Goal: Find specific page/section: Find specific page/section

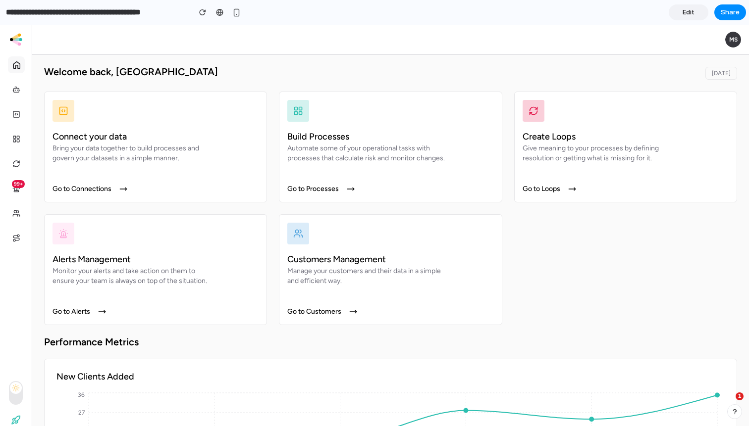
click at [44, 13] on input "**********" at bounding box center [95, 12] width 183 height 18
click at [11, 39] on ellipse at bounding box center [11, 39] width 3 height 3
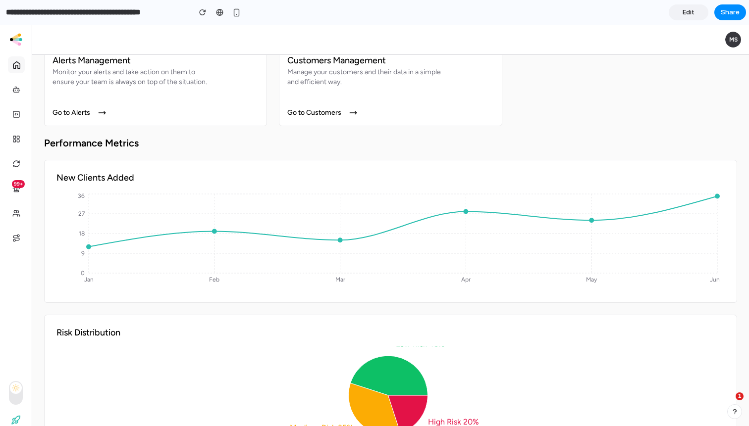
scroll to position [193, 0]
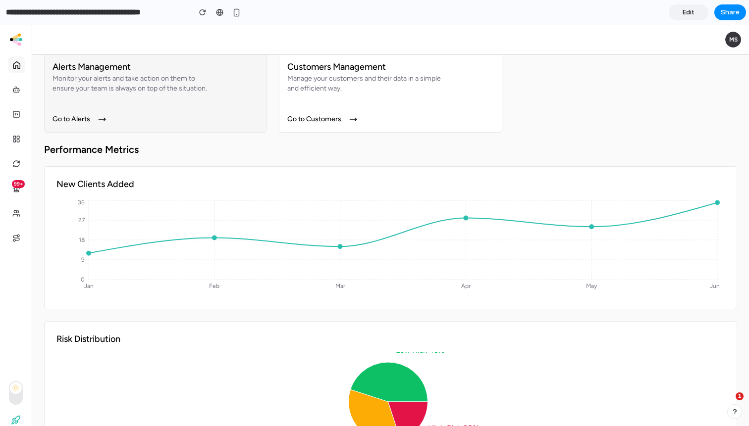
click at [99, 126] on div "Alerts Management Monitor your alerts and take action on them to ensure your te…" at bounding box center [155, 77] width 223 height 111
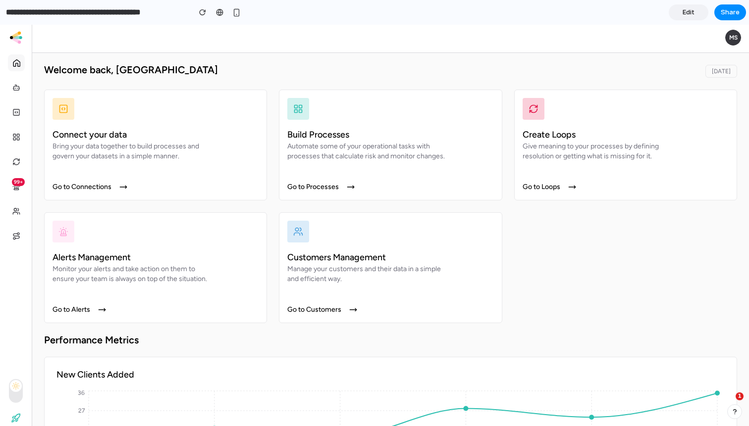
scroll to position [0, 0]
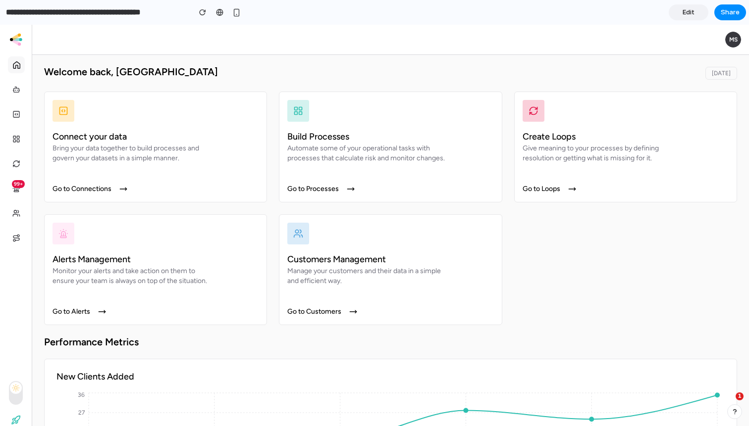
click at [666, 25] on div "MS" at bounding box center [390, 40] width 717 height 30
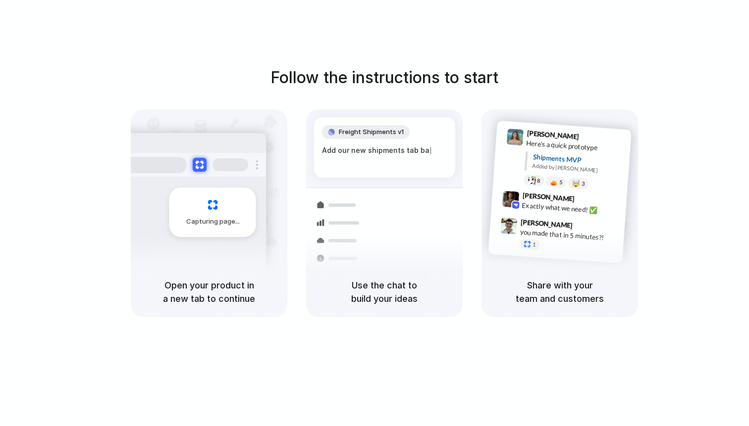
click at [400, 74] on h1 "Follow the instructions to start" at bounding box center [384, 78] width 228 height 24
